Goal: Task Accomplishment & Management: Use online tool/utility

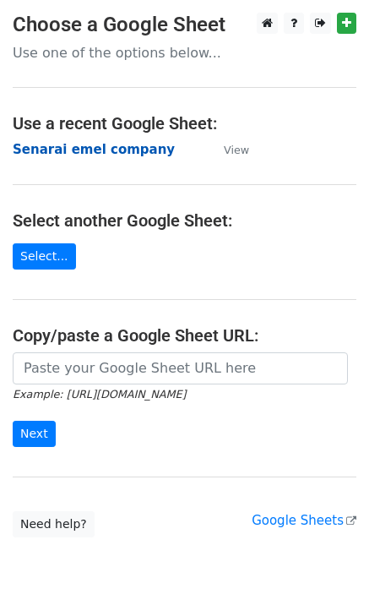
click at [130, 147] on strong "Senarai emel company" at bounding box center [94, 149] width 162 height 15
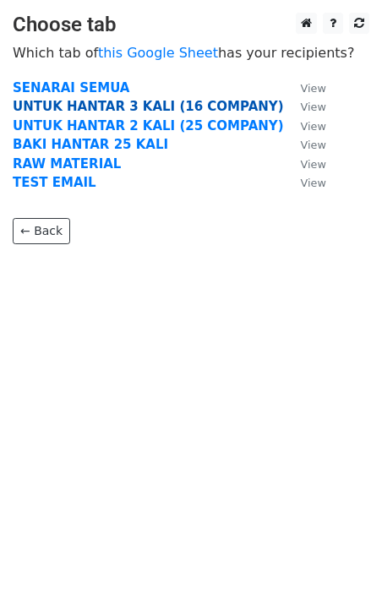
click at [97, 107] on strong "UNTUK HANTAR 3 KALI (16 COMPANY)" at bounding box center [148, 106] width 271 height 15
